Goal: Information Seeking & Learning: Learn about a topic

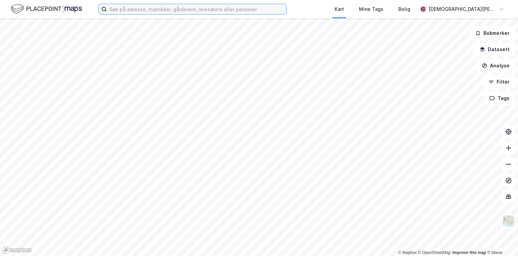
click at [123, 12] on input at bounding box center [197, 9] width 180 height 10
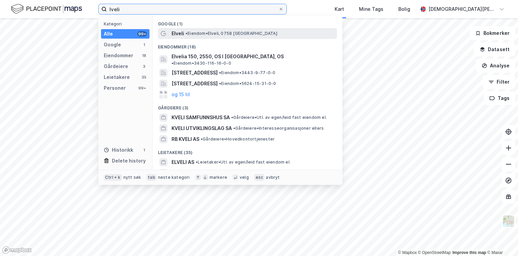
type input "lveli"
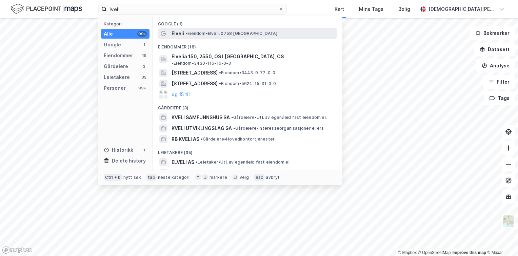
click at [220, 31] on span "• [PERSON_NAME], 0758 [GEOGRAPHIC_DATA]" at bounding box center [232, 33] width 92 height 5
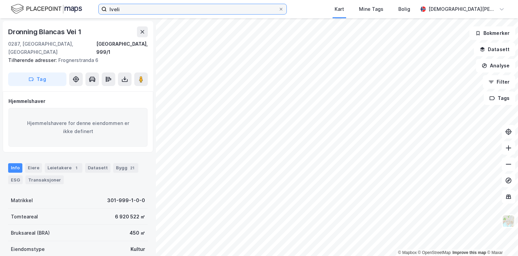
click at [235, 11] on input "lveli" at bounding box center [193, 9] width 172 height 10
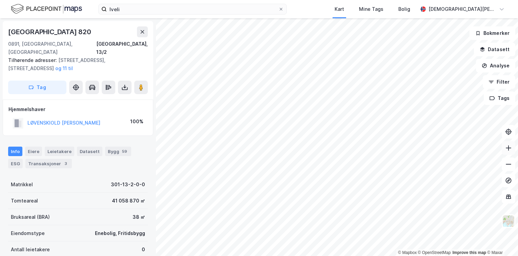
click at [510, 150] on icon at bounding box center [508, 148] width 7 height 7
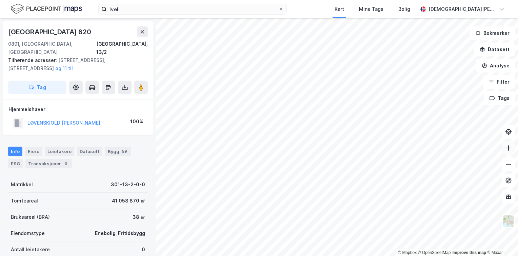
click at [510, 150] on icon at bounding box center [508, 148] width 7 height 7
click at [35, 0] on html "lveli Kart Mine Tags Bolig [PERSON_NAME] © Mapbox © OpenStreetMap Improve this …" at bounding box center [259, 128] width 518 height 256
click at [509, 148] on icon at bounding box center [508, 147] width 1 height 5
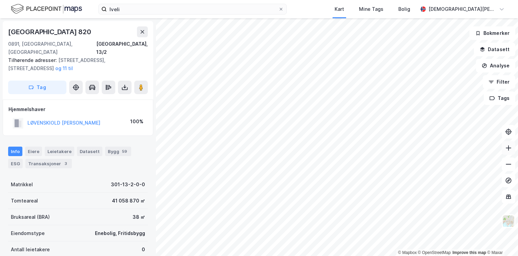
click at [509, 148] on icon at bounding box center [508, 147] width 1 height 5
click at [295, 0] on html "lveli Kart Mine Tags Bolig [PERSON_NAME] © Mapbox © OpenStreetMap Improve this …" at bounding box center [259, 128] width 518 height 256
